Goal: Task Accomplishment & Management: Manage account settings

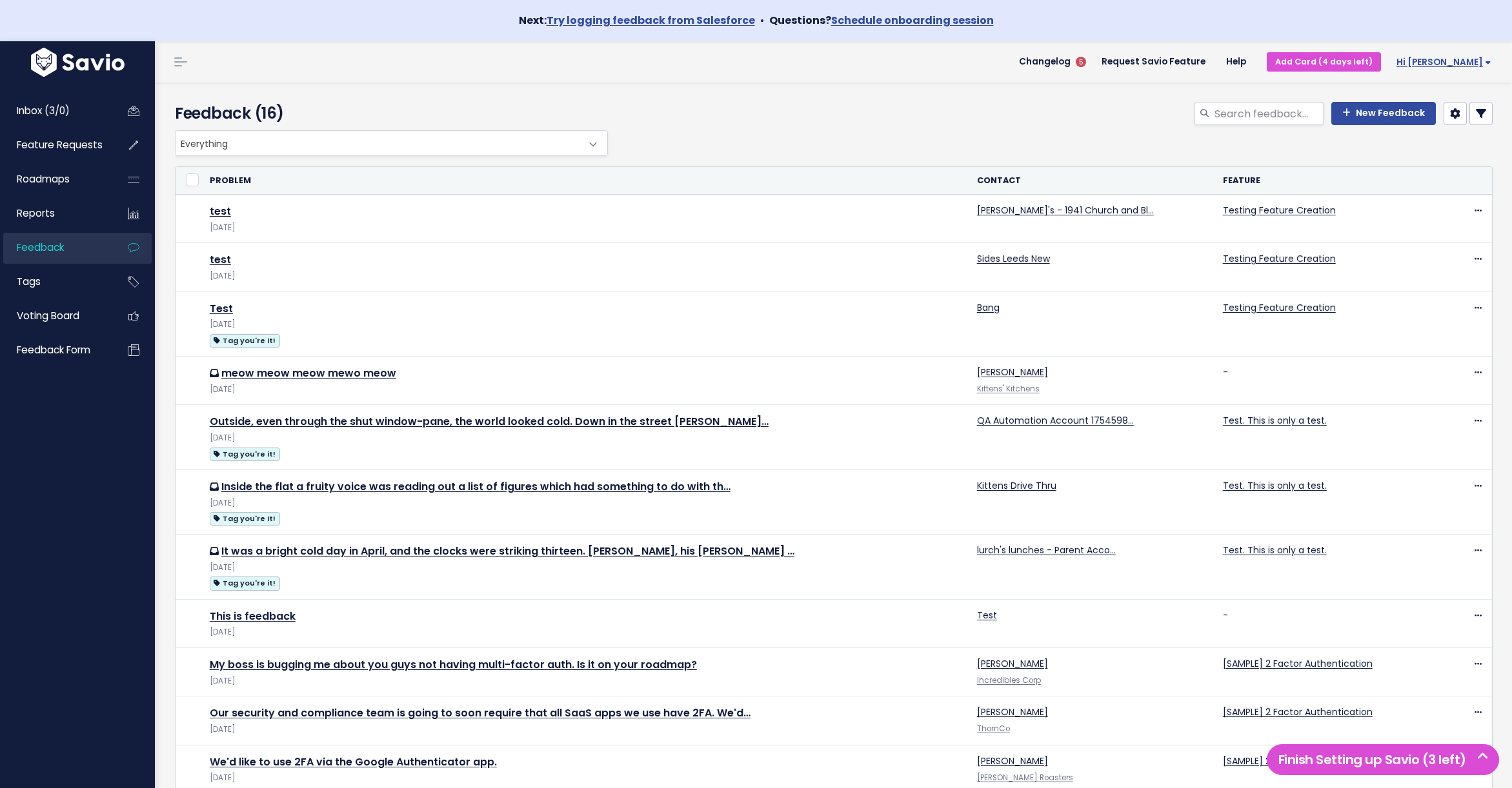
click at [1456, 54] on link "Hi [PERSON_NAME]" at bounding box center [1441, 62] width 121 height 20
click at [1457, 104] on link "Vault Settings" at bounding box center [1448, 100] width 94 height 26
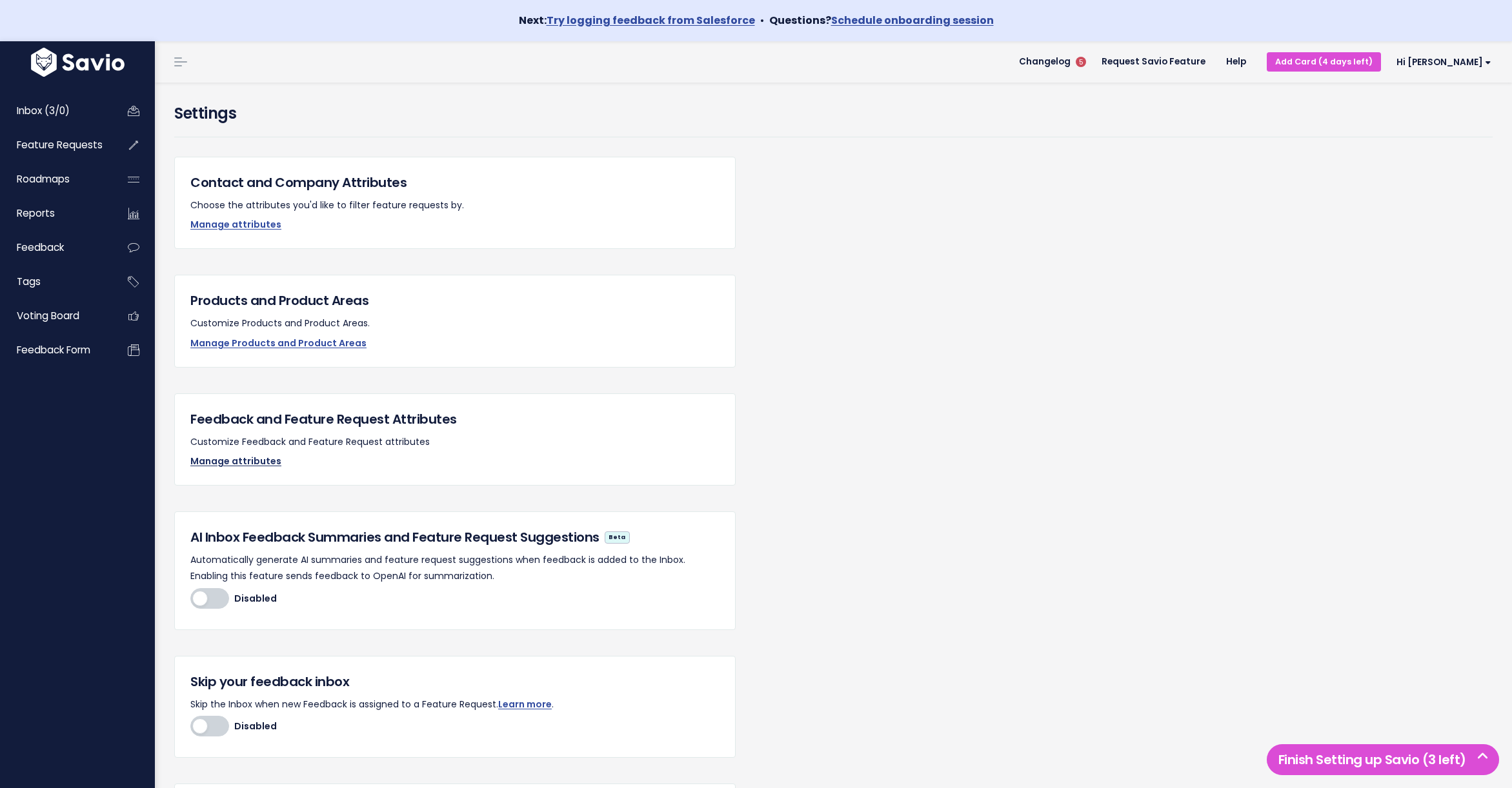
click at [237, 457] on link "Manage attributes" at bounding box center [236, 461] width 91 height 13
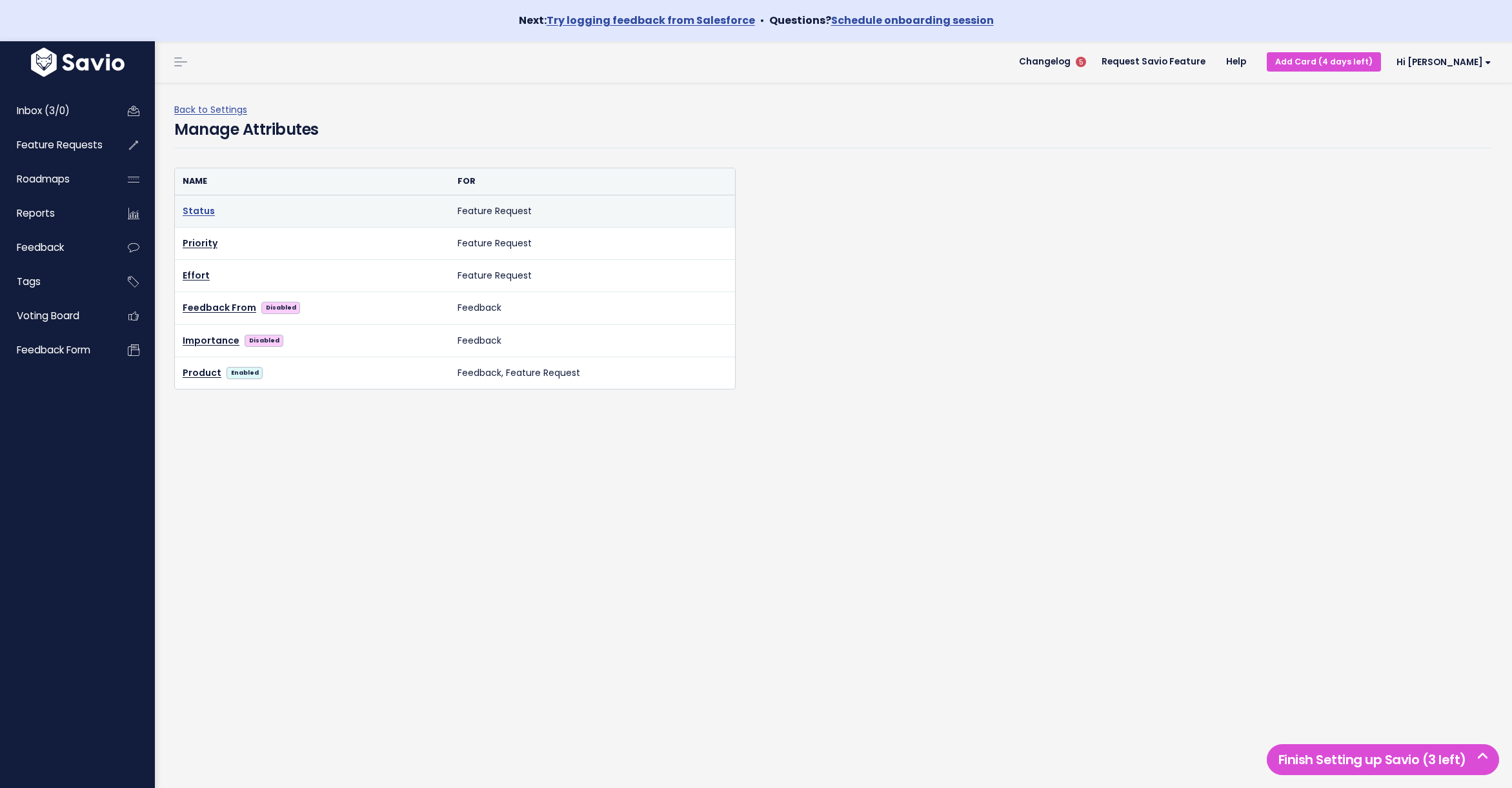
click at [192, 209] on link "Status" at bounding box center [199, 211] width 33 height 13
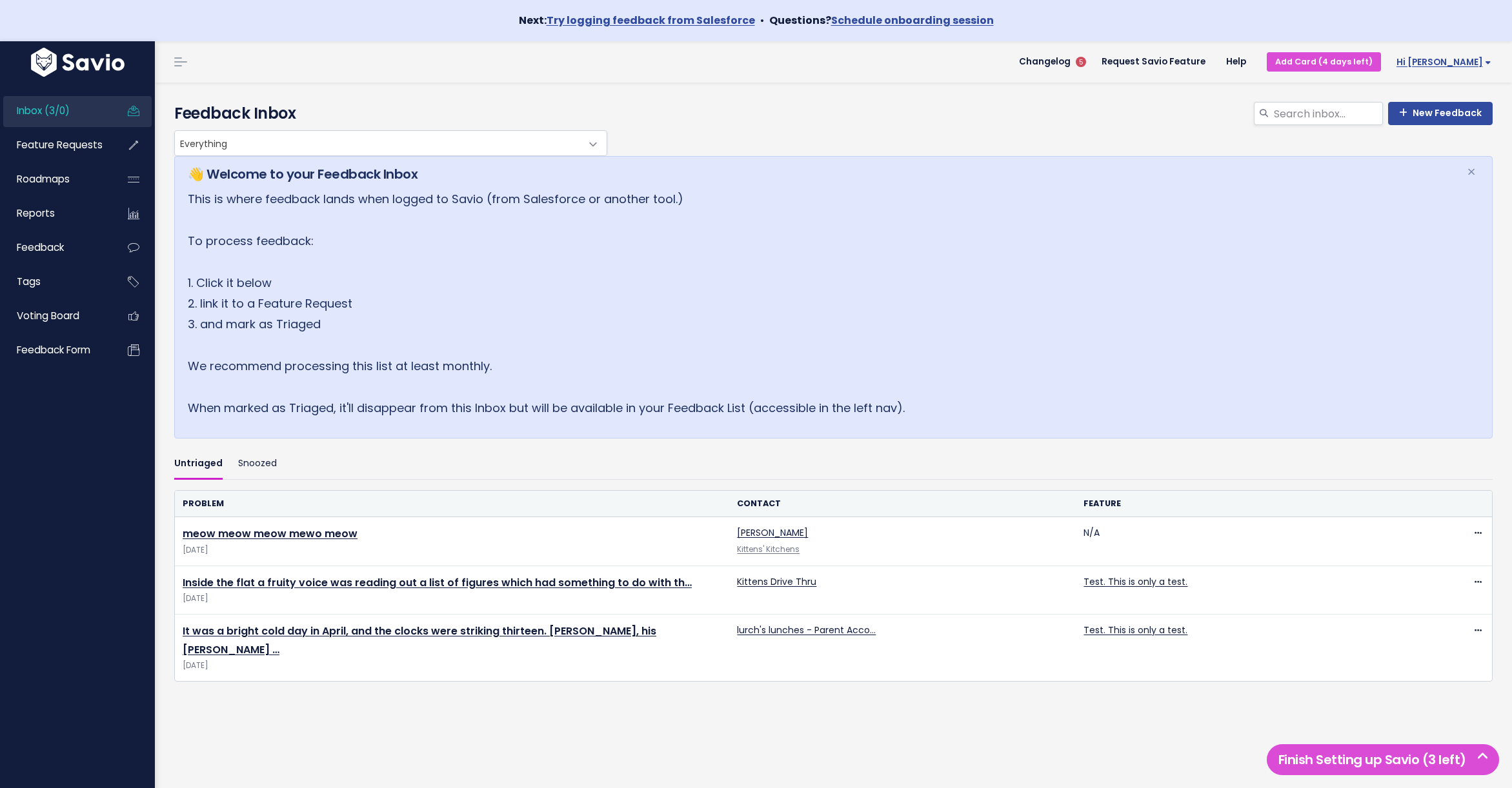
click at [1462, 60] on span "Hi [PERSON_NAME]" at bounding box center [1443, 62] width 94 height 10
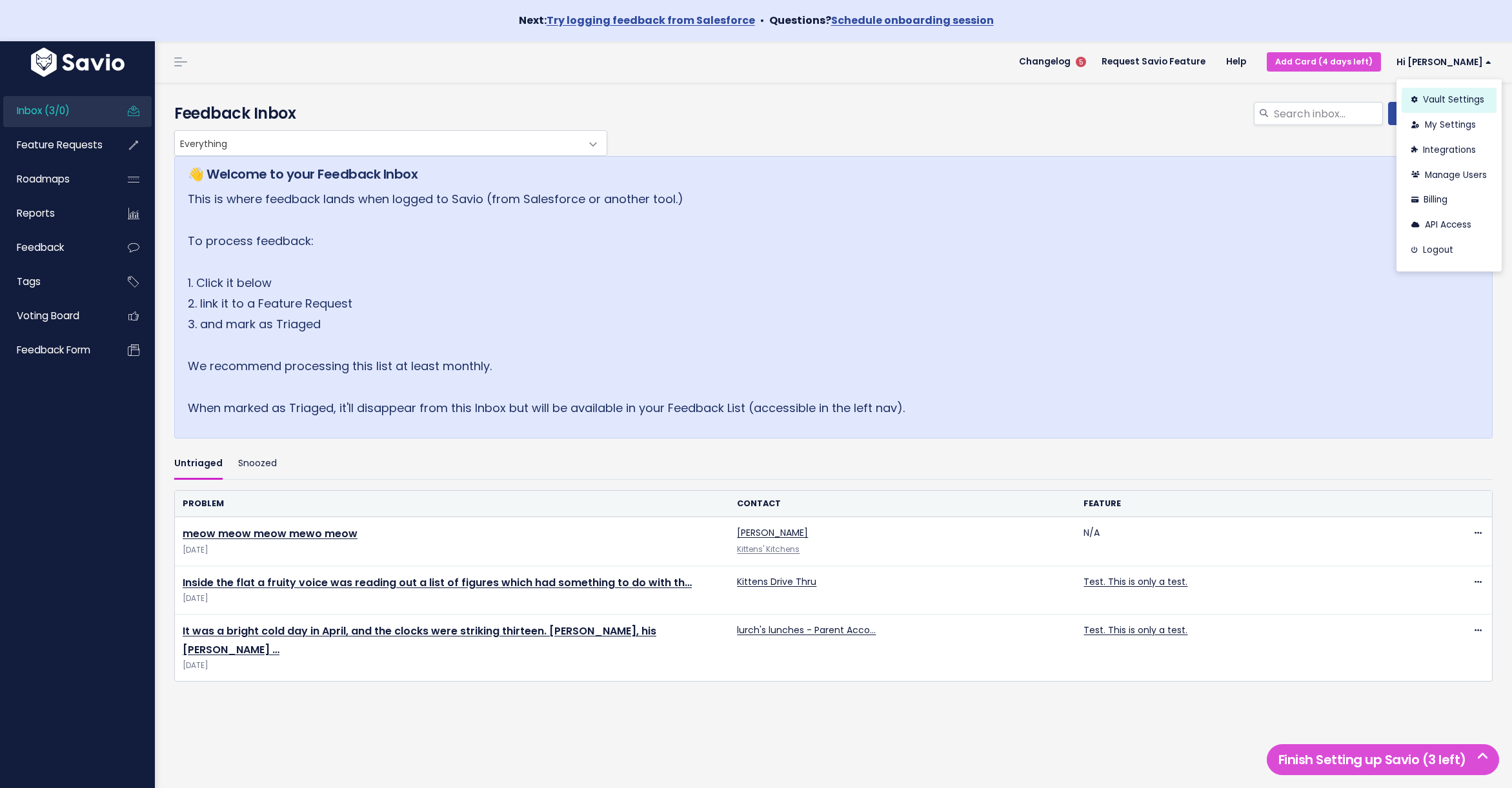
click at [1441, 104] on link "Vault Settings" at bounding box center [1448, 100] width 94 height 26
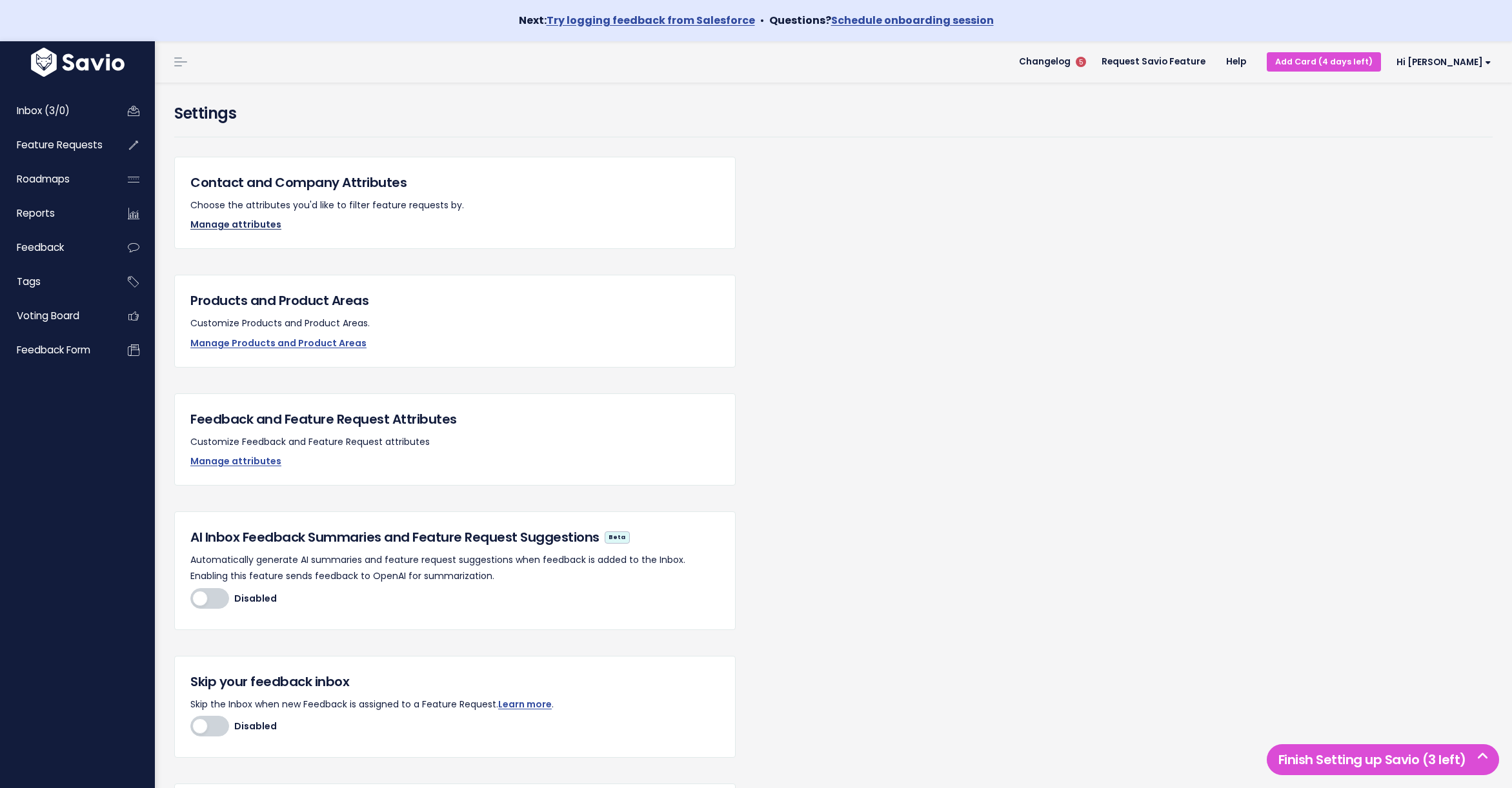
click at [229, 226] on link "Manage attributes" at bounding box center [236, 224] width 91 height 13
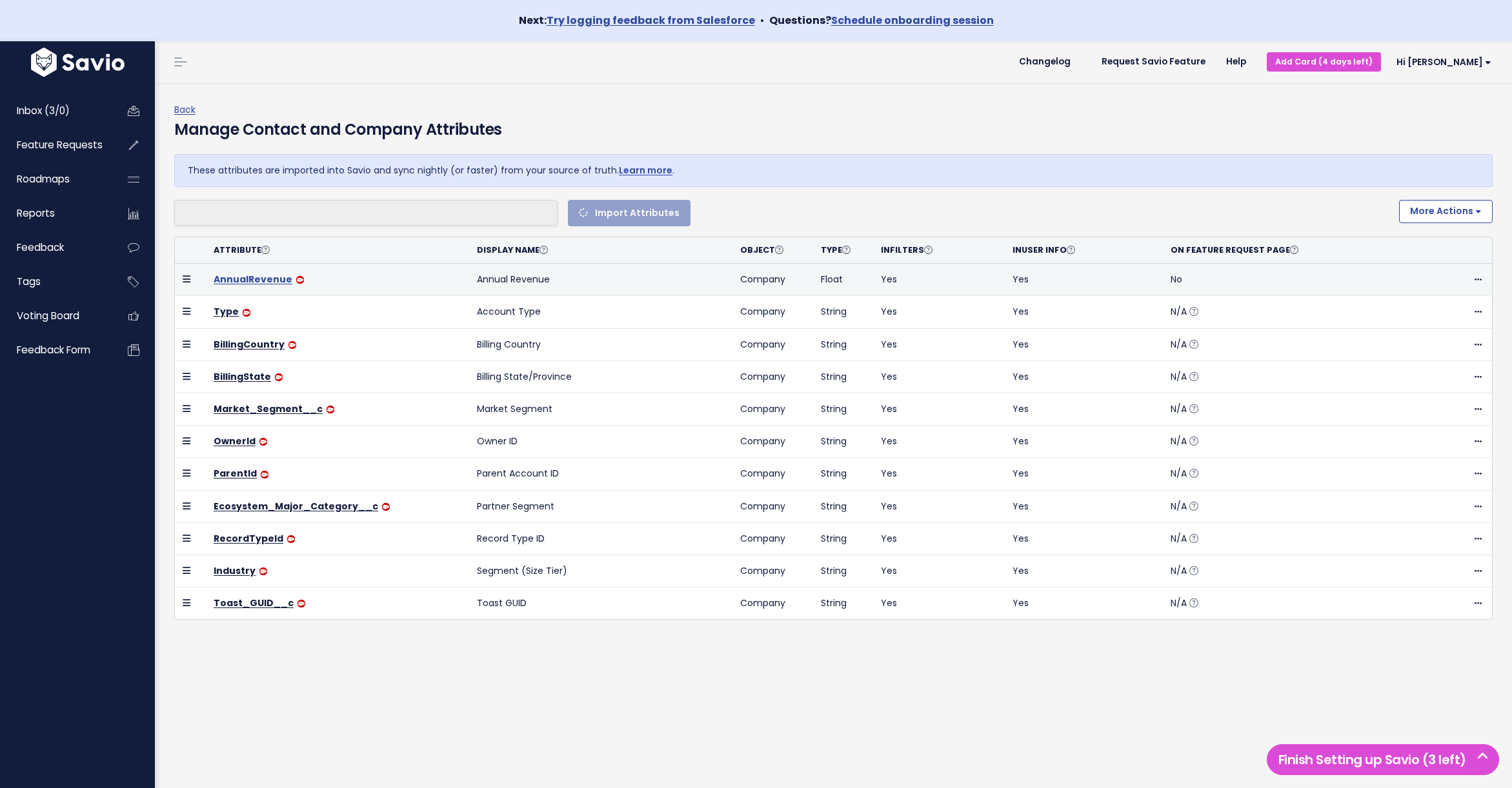
select select
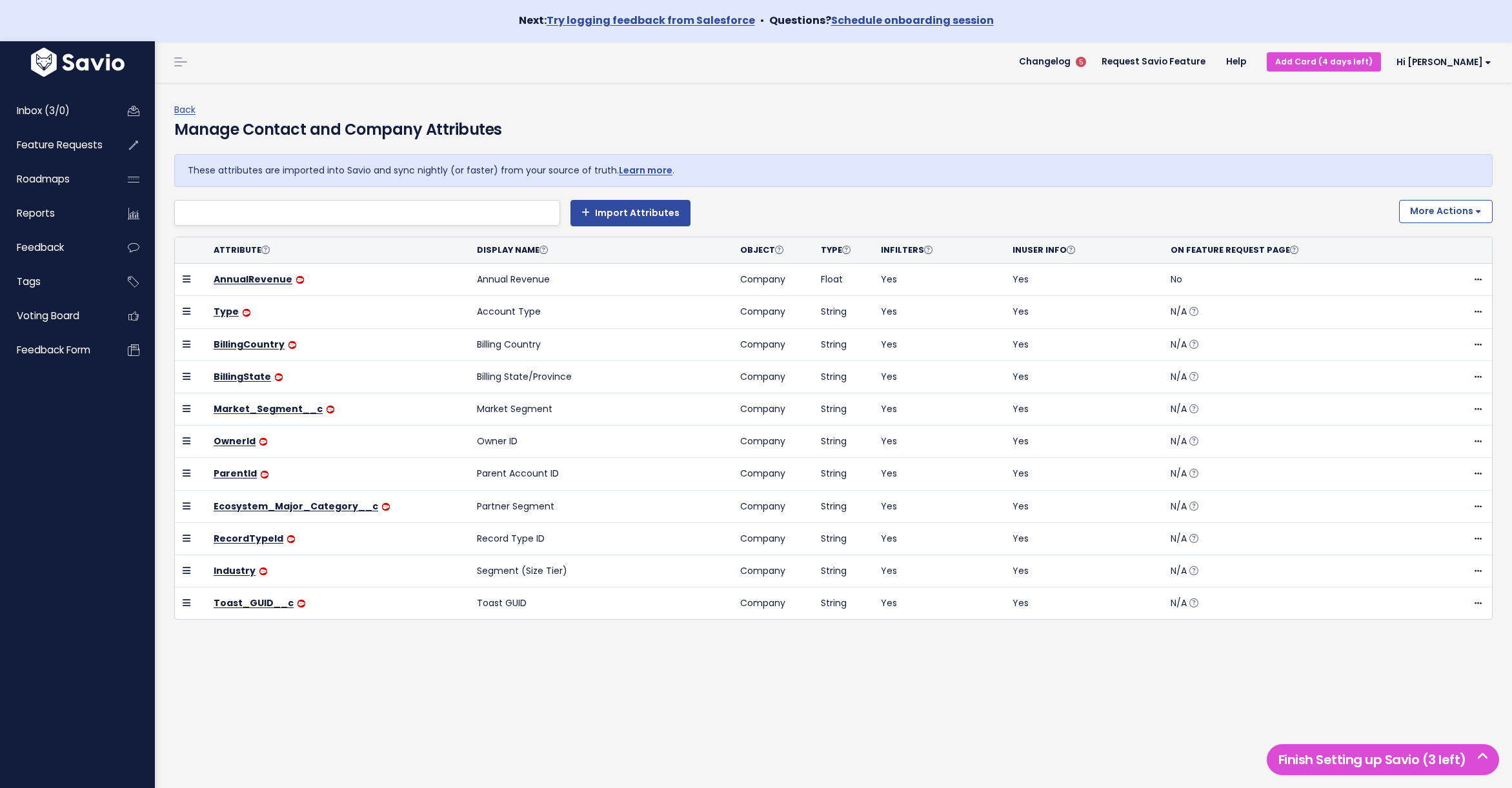
click at [921, 113] on div "Back Manage Contact and Company Attributes" at bounding box center [832, 128] width 1318 height 52
